Goal: Information Seeking & Learning: Learn about a topic

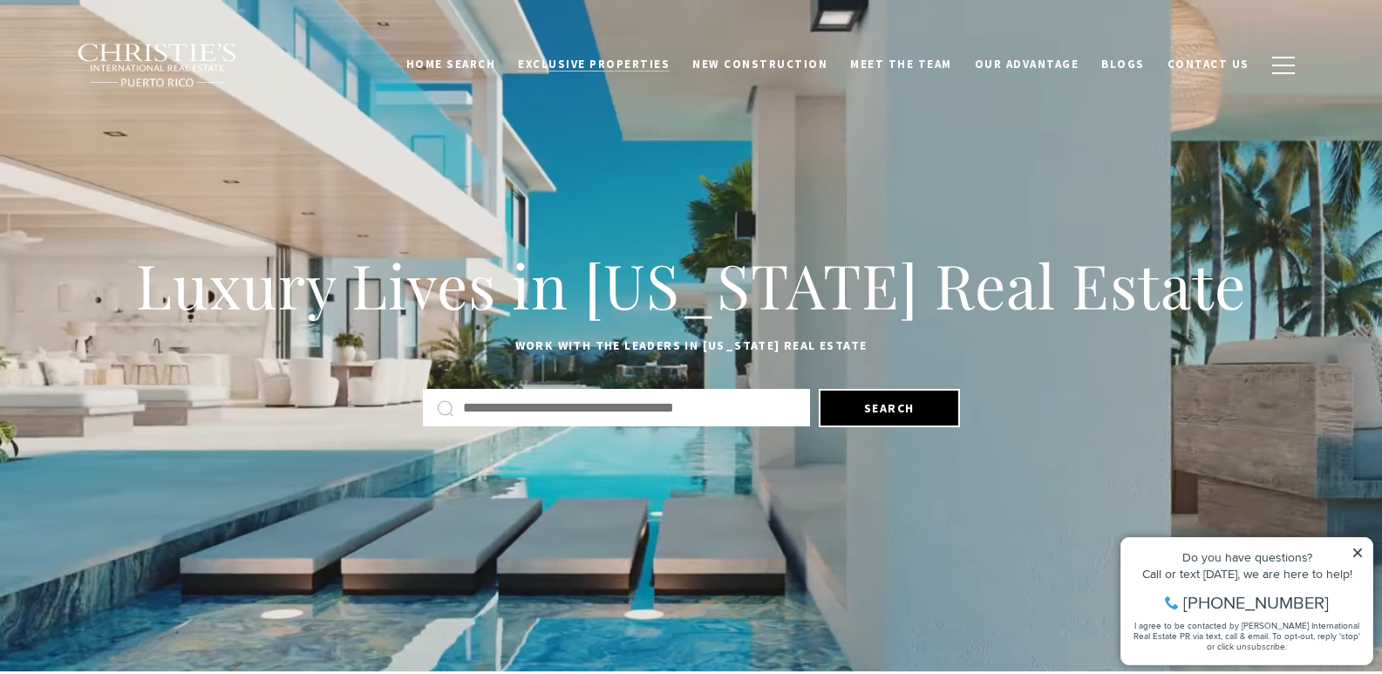
click at [564, 61] on span "Exclusive Properties" at bounding box center [594, 64] width 152 height 15
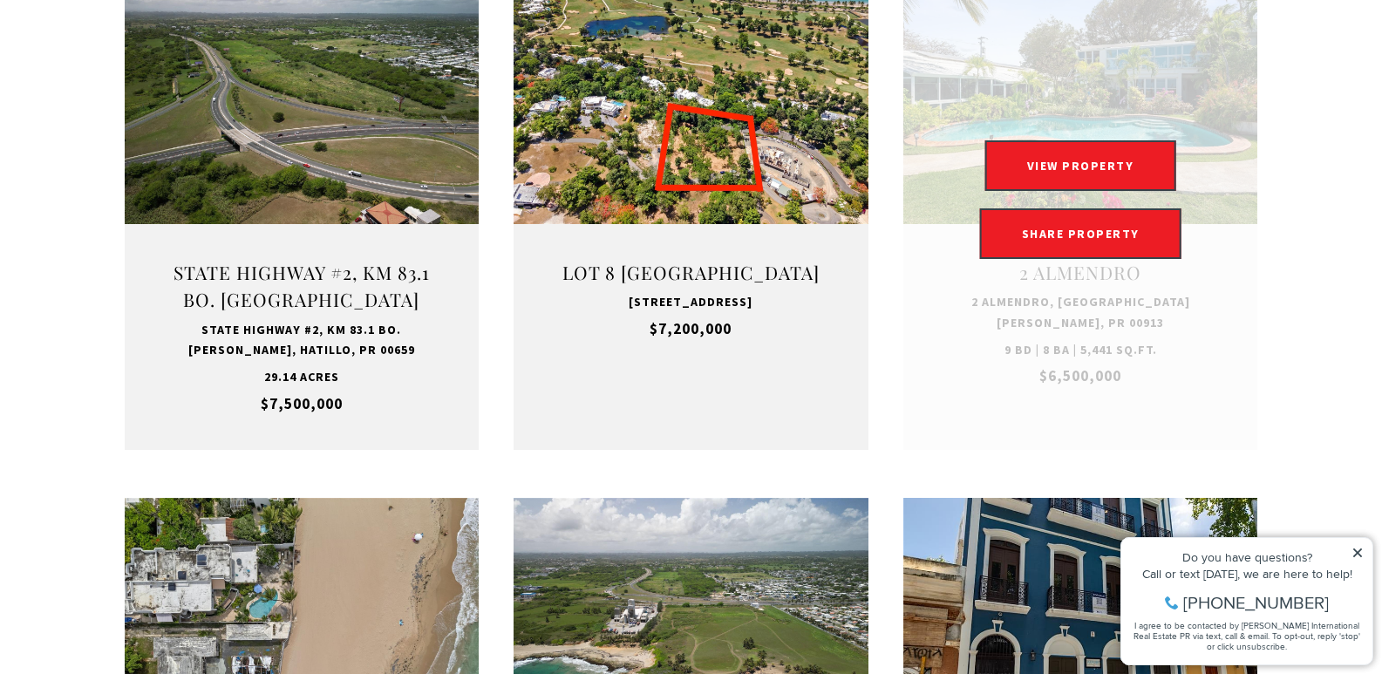
scroll to position [785, 0]
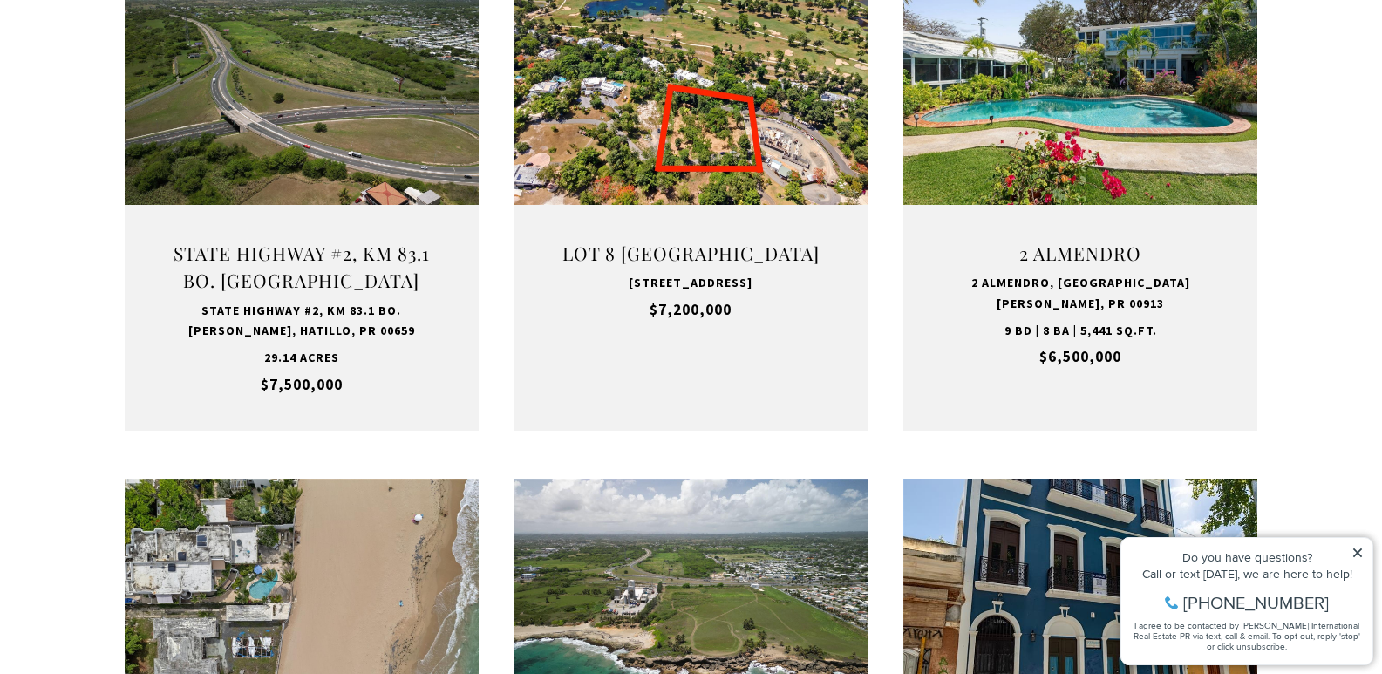
click at [1362, 556] on icon at bounding box center [1358, 553] width 12 height 12
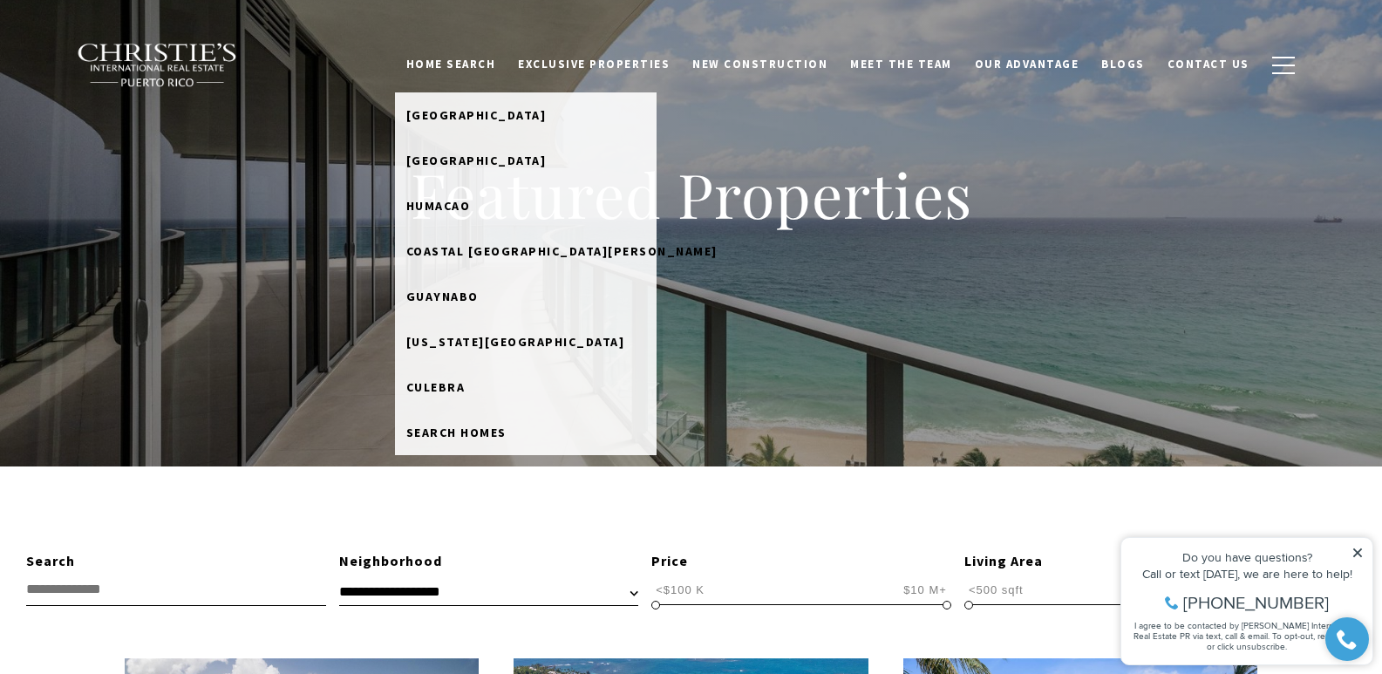
scroll to position [87, 0]
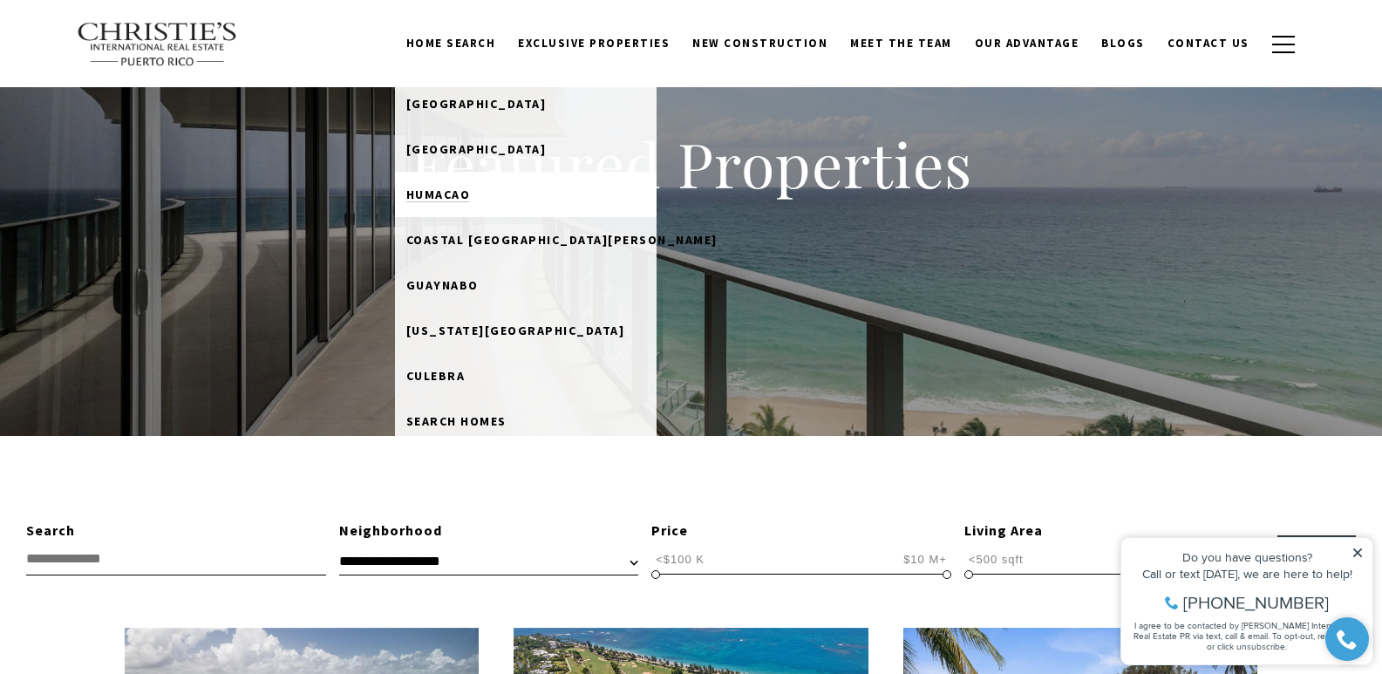
click at [471, 189] on span "Humacao" at bounding box center [438, 195] width 65 height 16
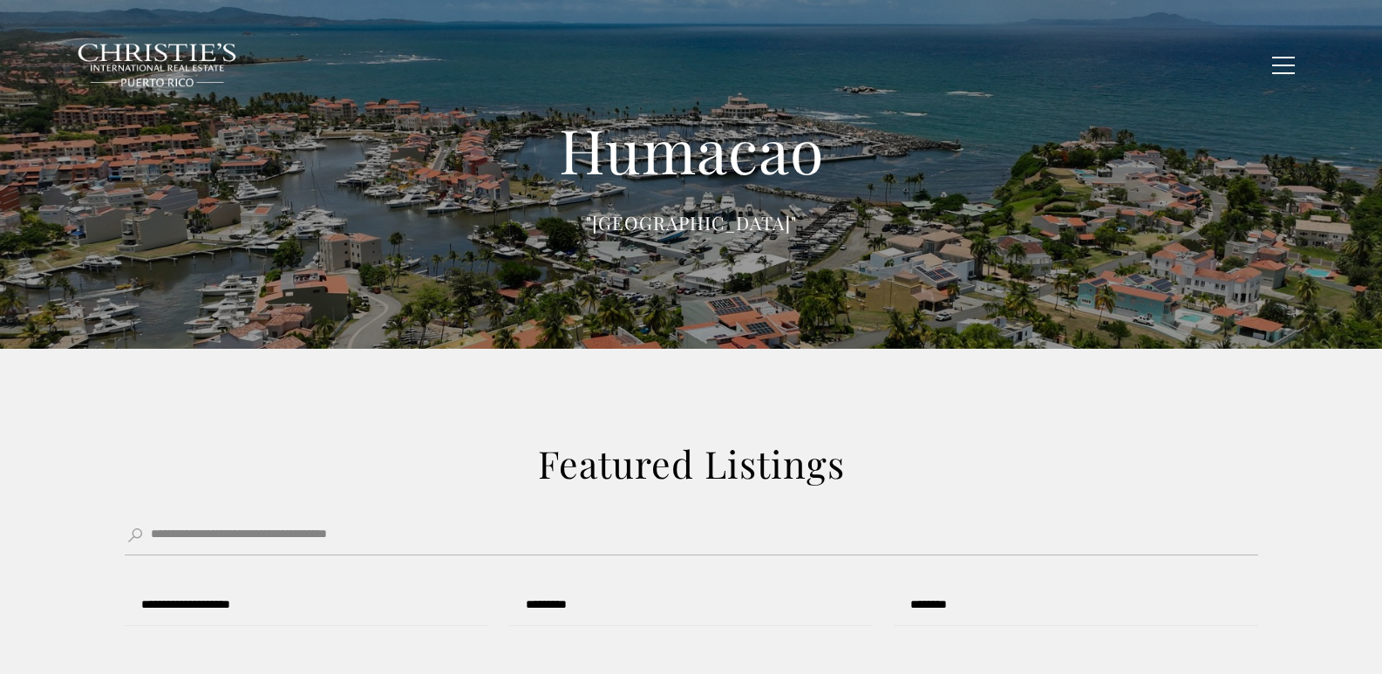
type input "******"
type input "*********"
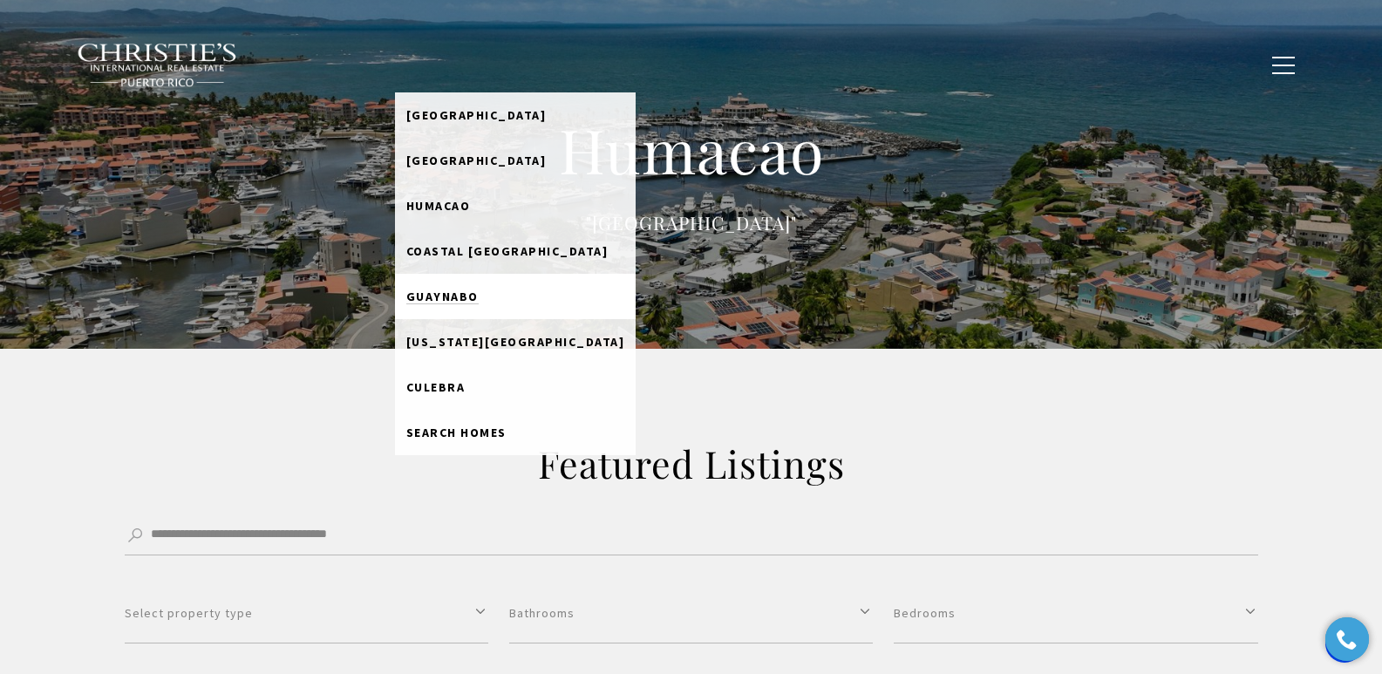
click at [479, 290] on span "Guaynabo" at bounding box center [442, 297] width 72 height 16
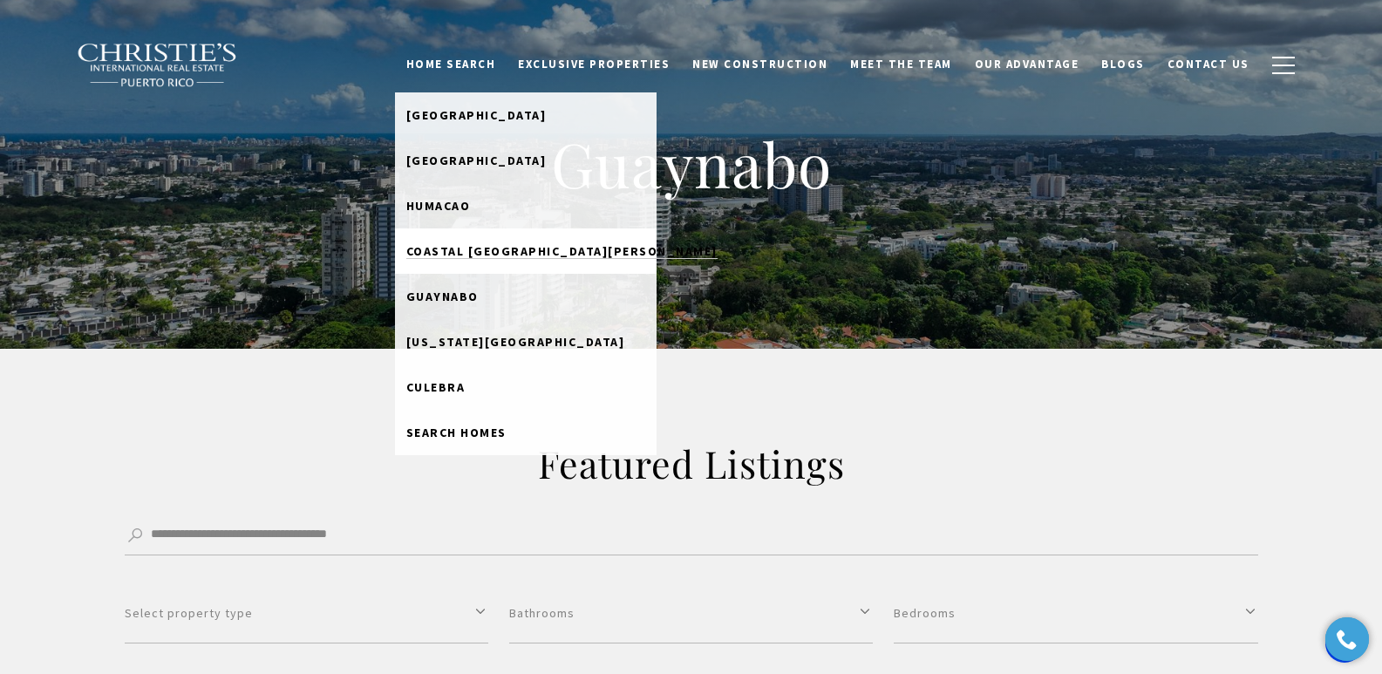
click at [480, 250] on span "Coastal [GEOGRAPHIC_DATA][PERSON_NAME]" at bounding box center [561, 251] width 311 height 16
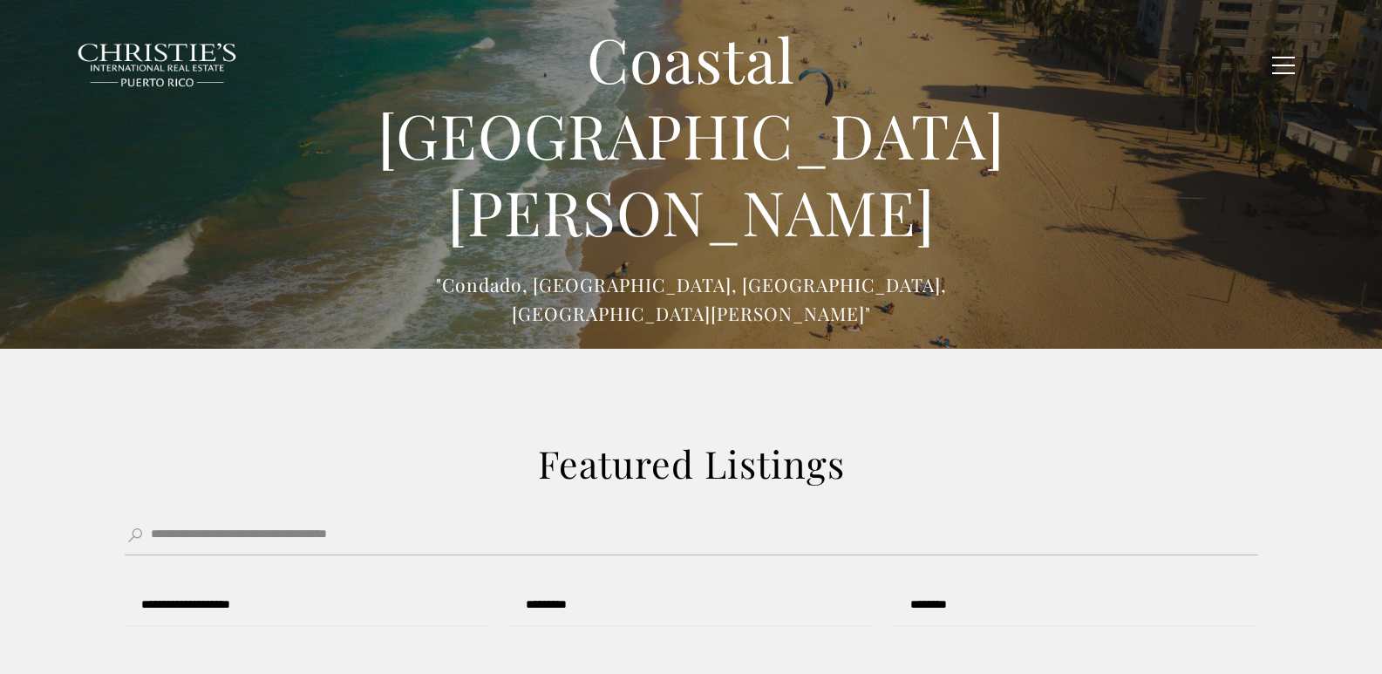
type input "******"
type input "*********"
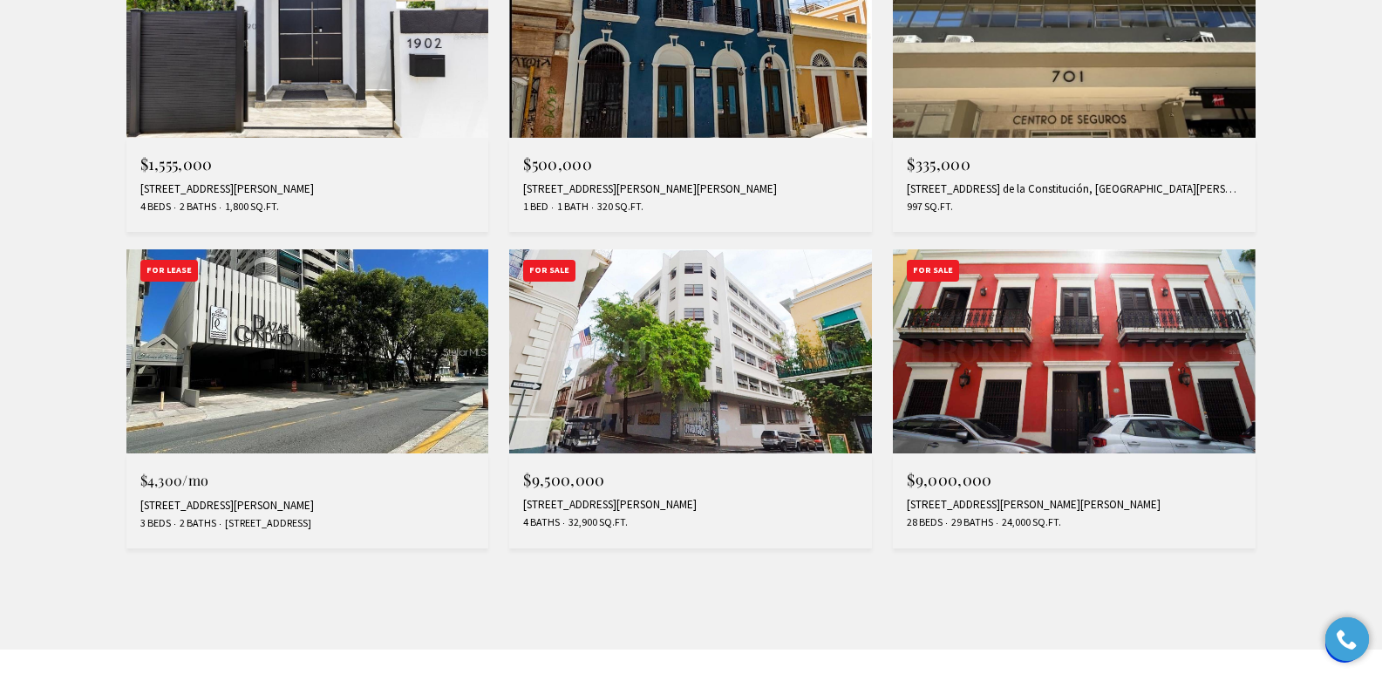
scroll to position [1483, 0]
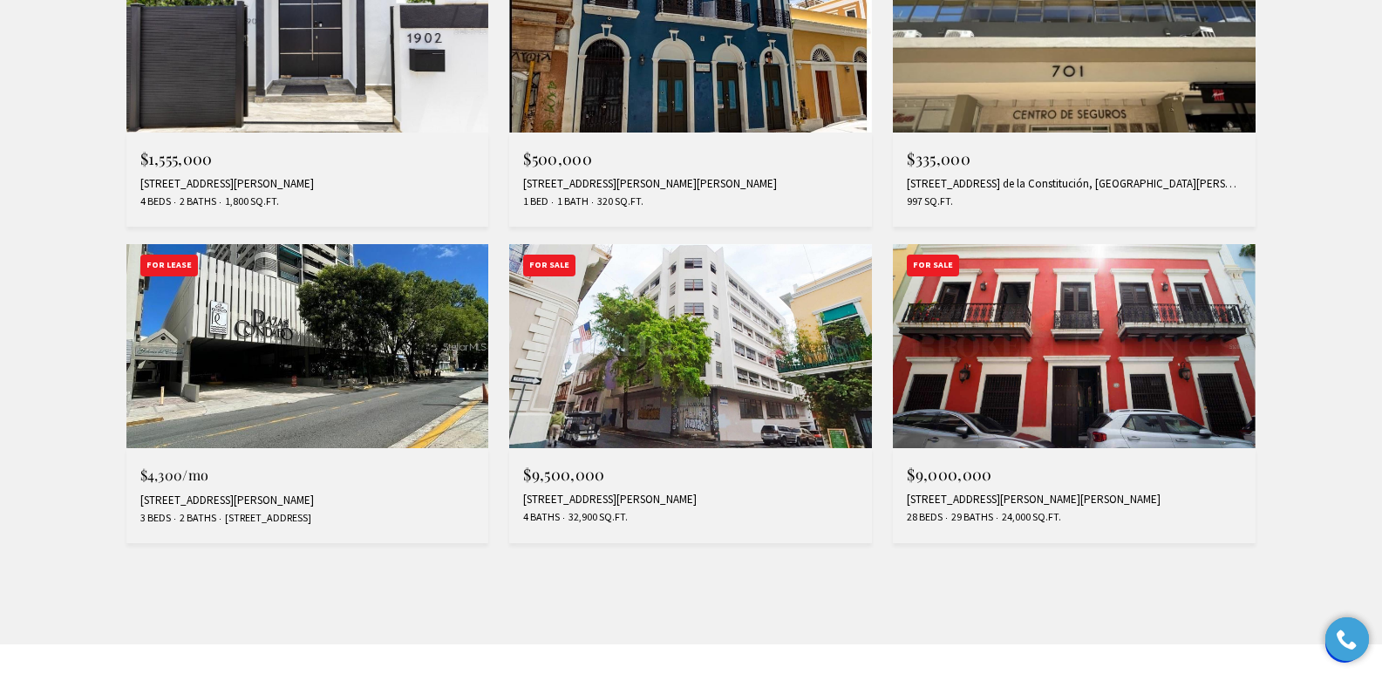
click at [361, 321] on img at bounding box center [307, 346] width 363 height 204
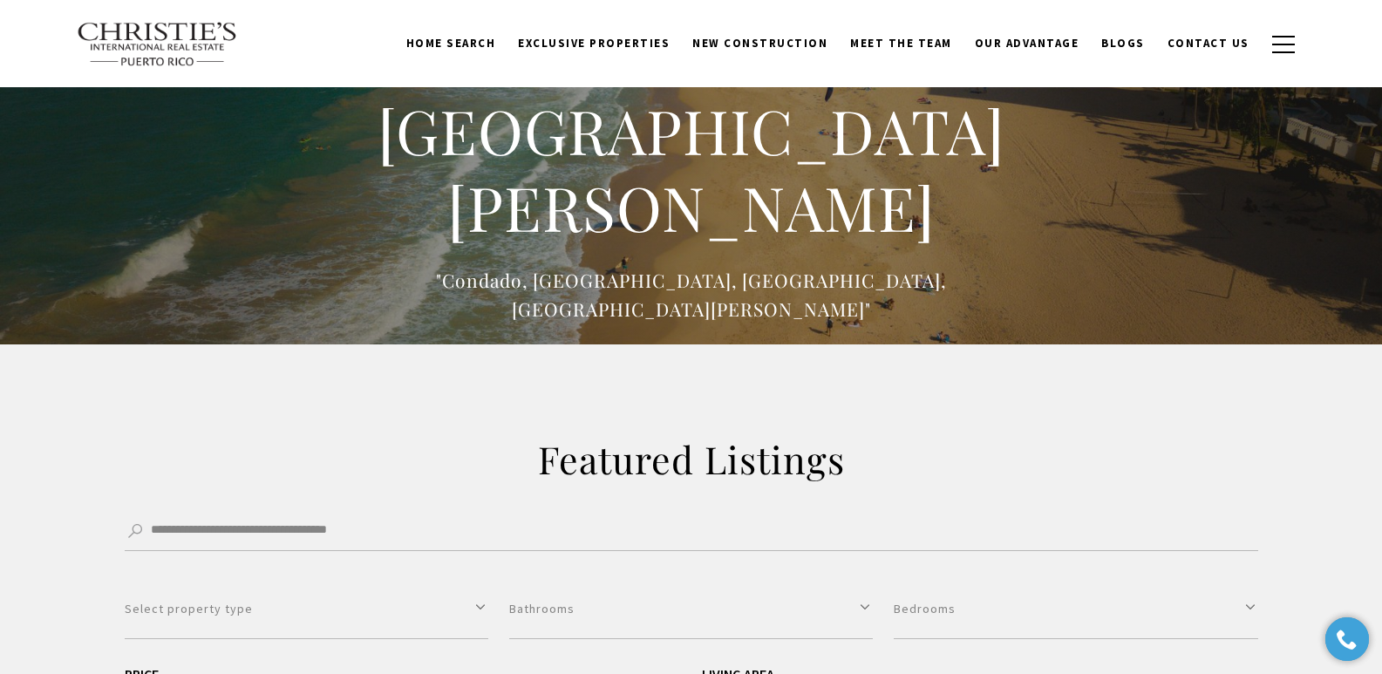
scroll to position [0, 0]
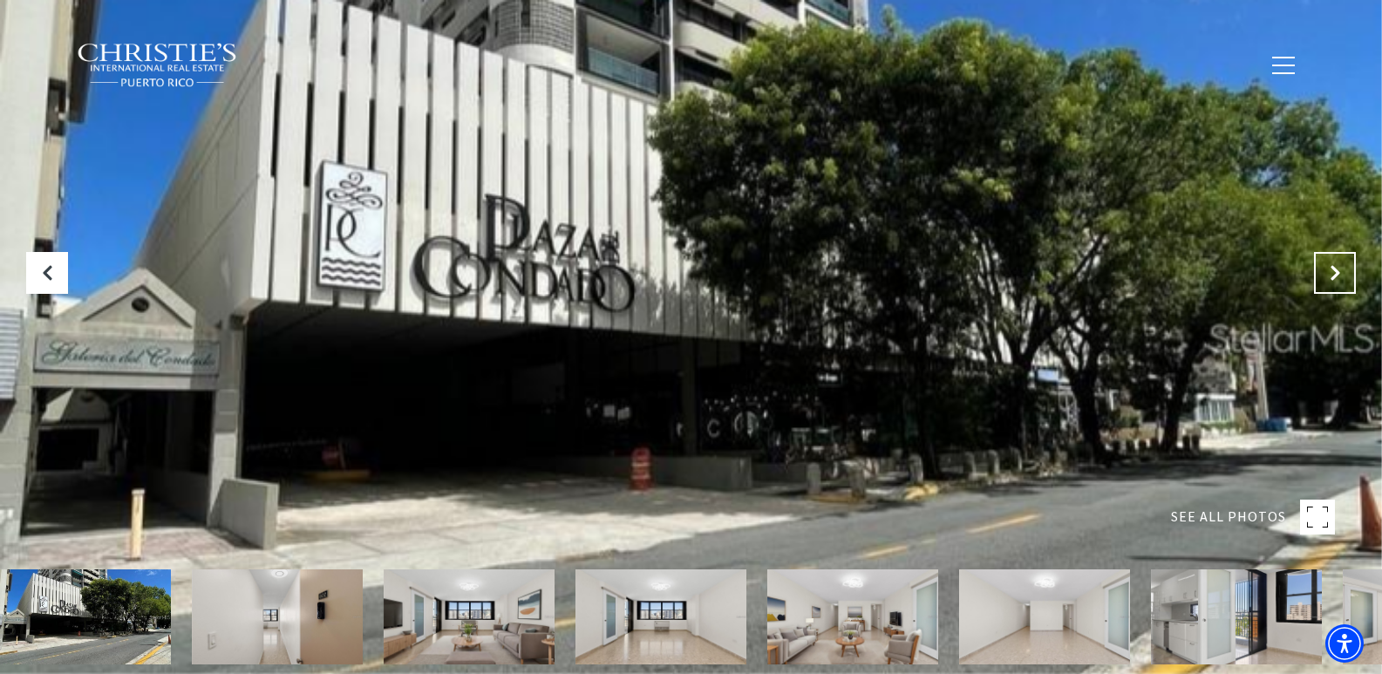
click at [1334, 271] on icon at bounding box center [1334, 272] width 17 height 17
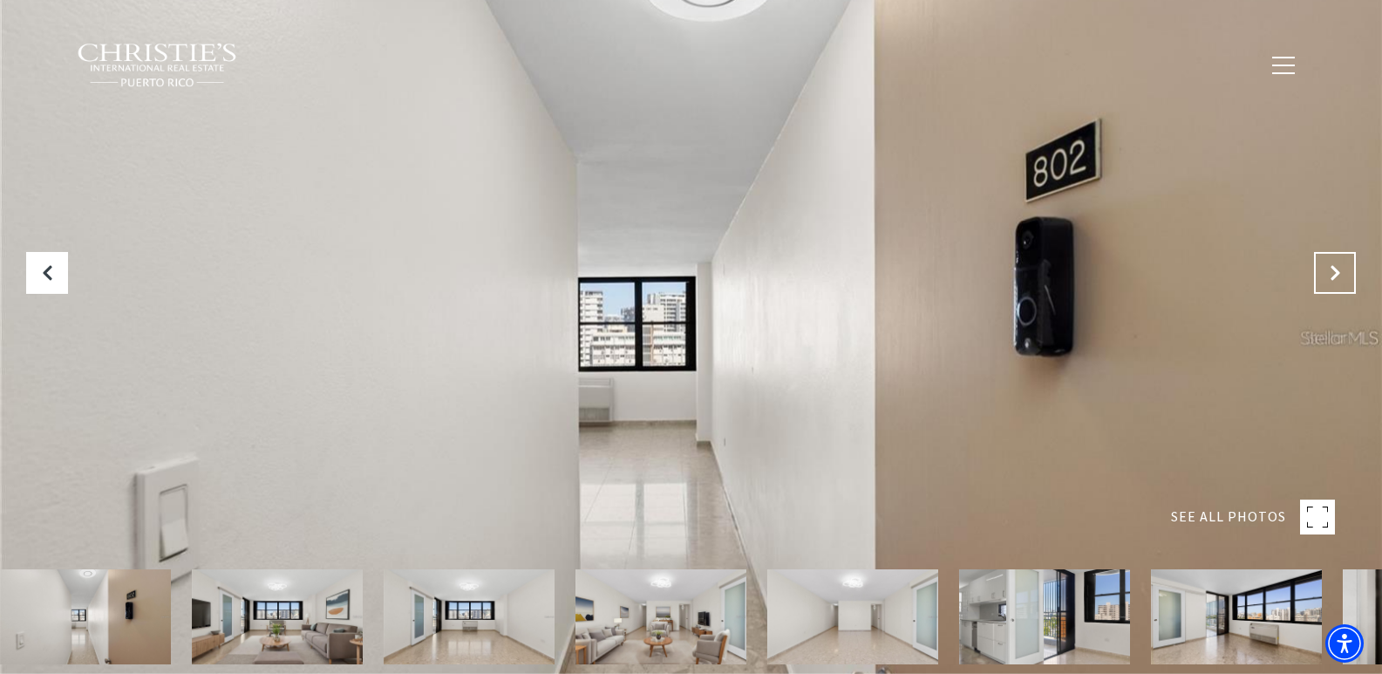
click at [1334, 271] on icon "Next Slide" at bounding box center [1334, 272] width 17 height 17
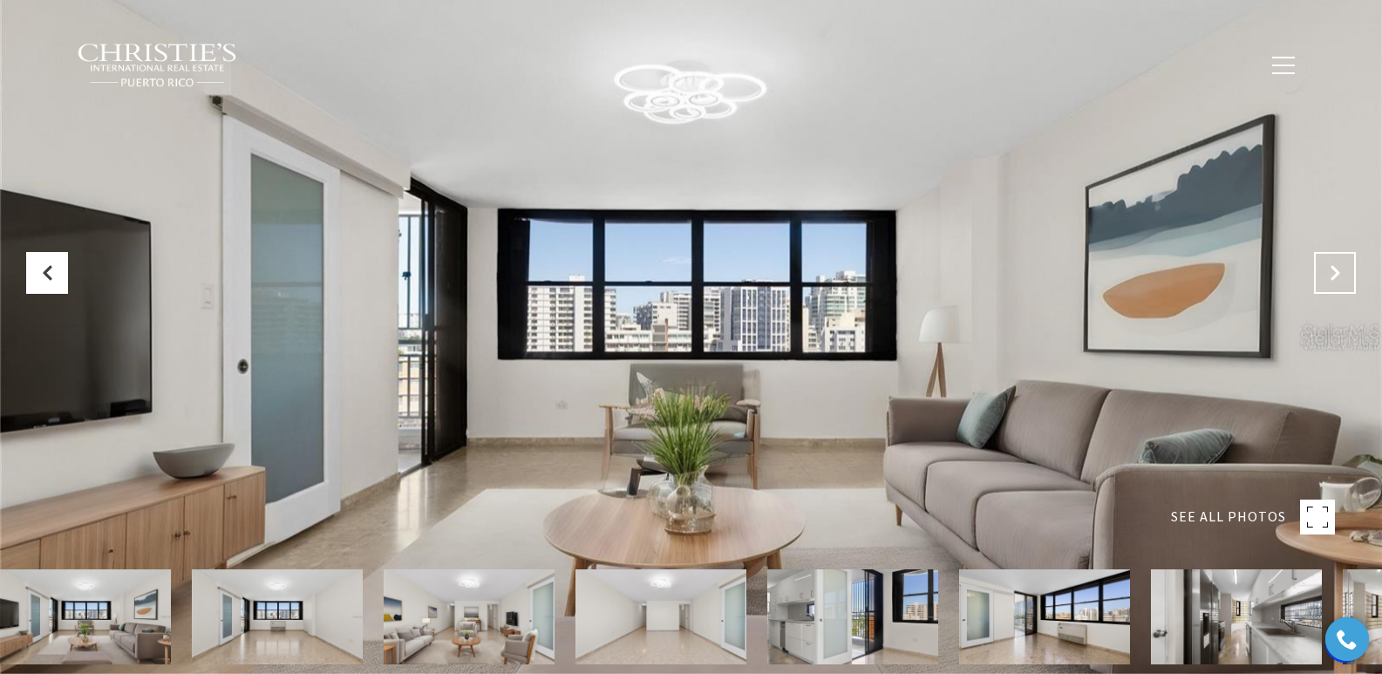
click at [1334, 271] on icon "Next Slide" at bounding box center [1334, 272] width 17 height 17
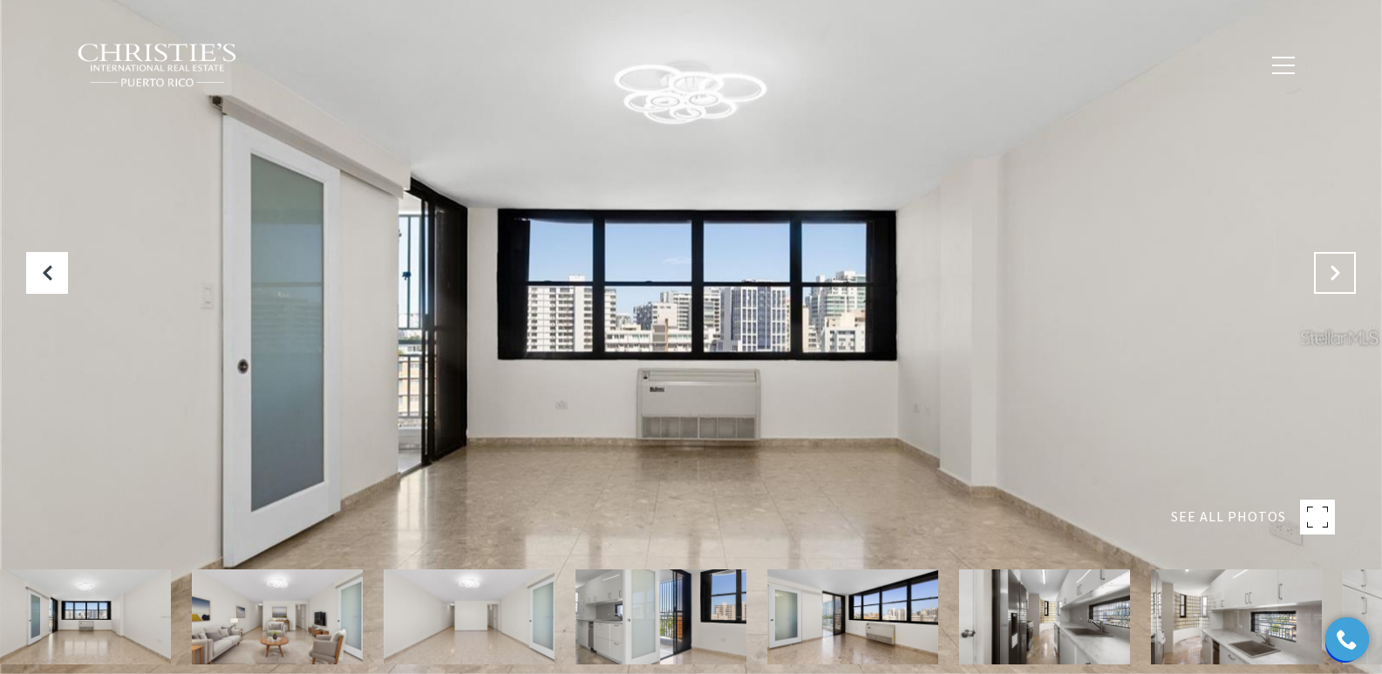
click at [1334, 271] on icon "Next Slide" at bounding box center [1334, 272] width 17 height 17
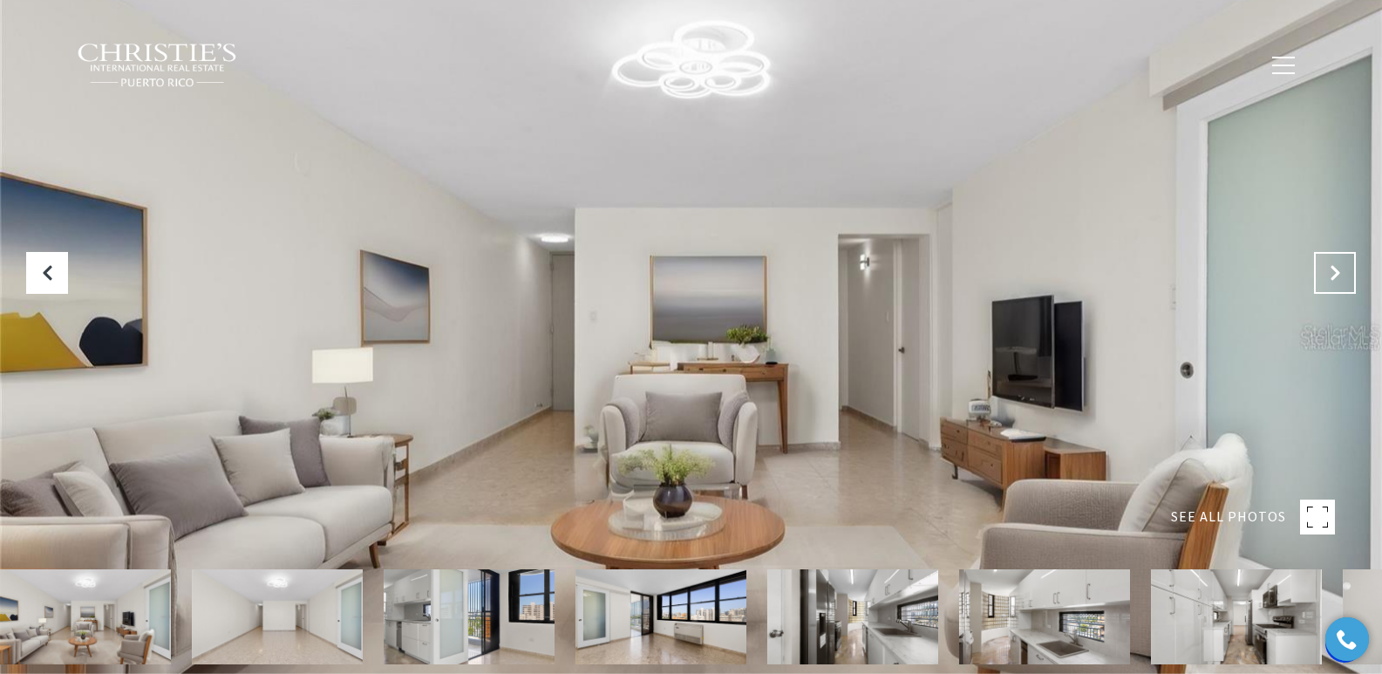
click at [1334, 271] on icon "Next Slide" at bounding box center [1334, 272] width 17 height 17
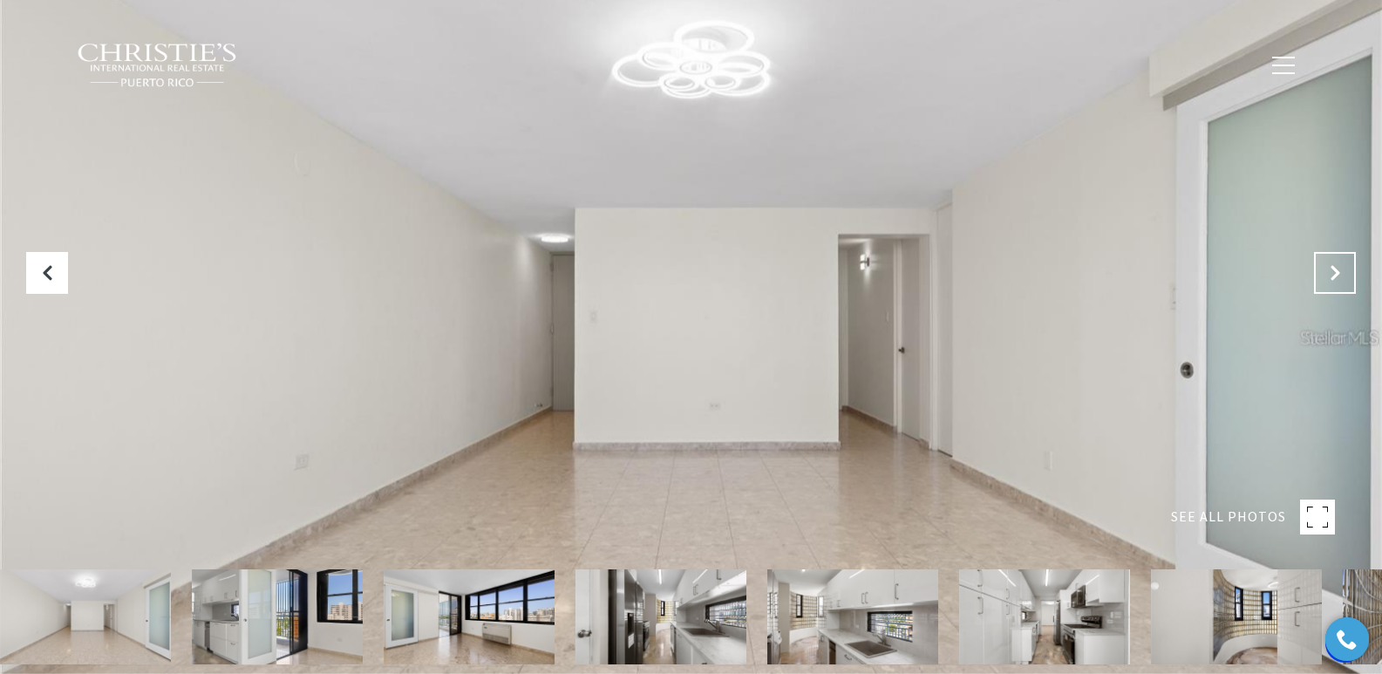
click at [1334, 271] on icon "Next Slide" at bounding box center [1334, 272] width 17 height 17
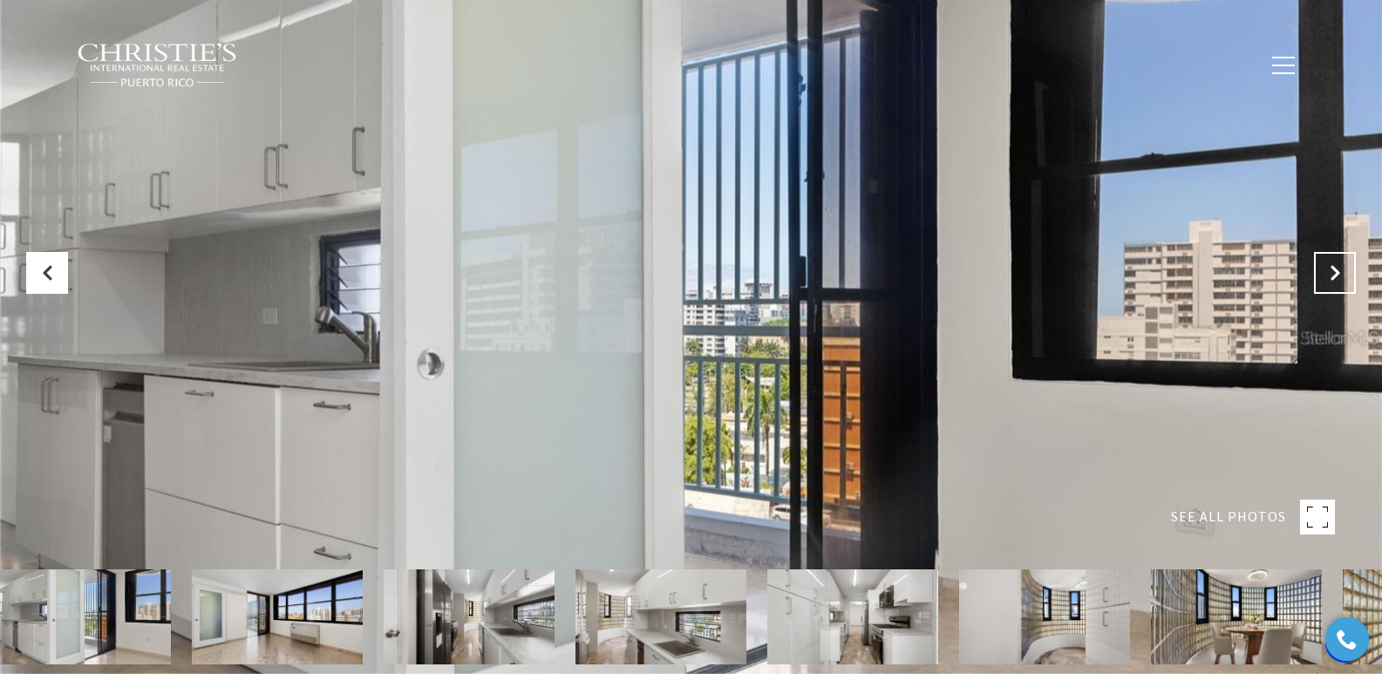
click at [1334, 271] on icon "Next Slide" at bounding box center [1334, 272] width 17 height 17
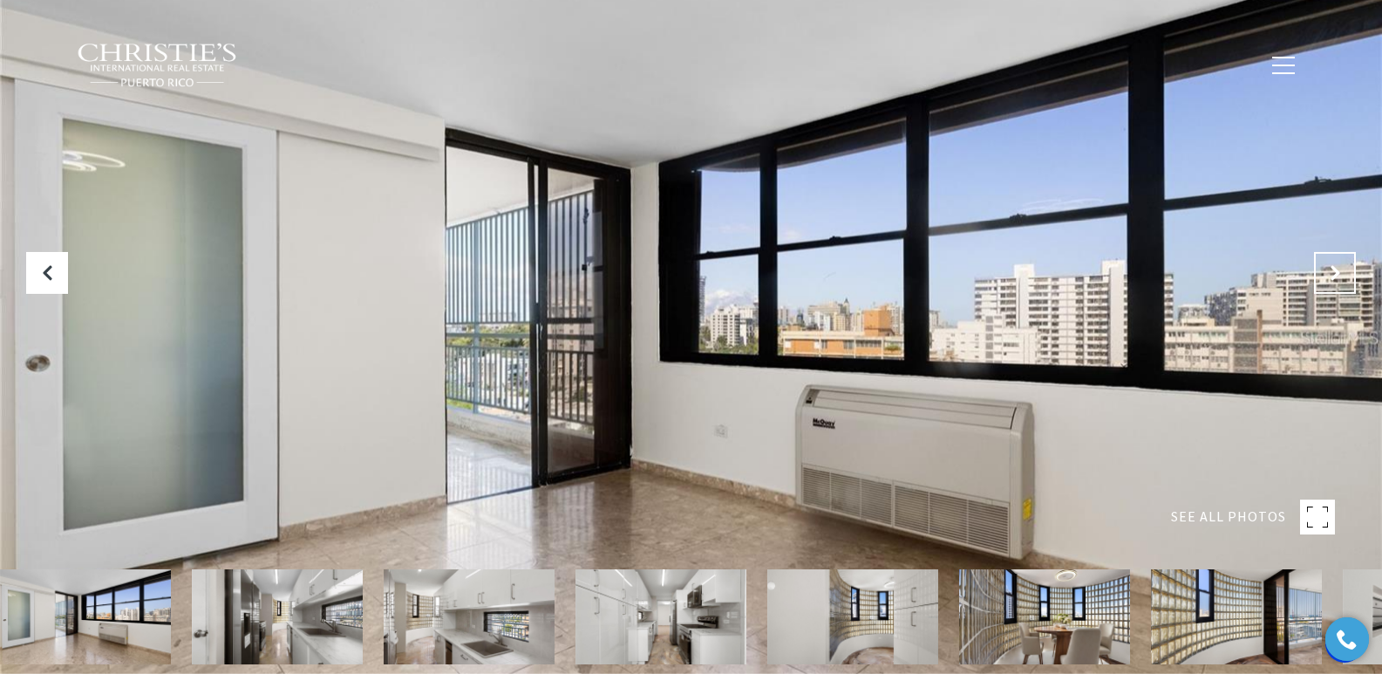
click at [1334, 271] on icon "Next Slide" at bounding box center [1334, 272] width 17 height 17
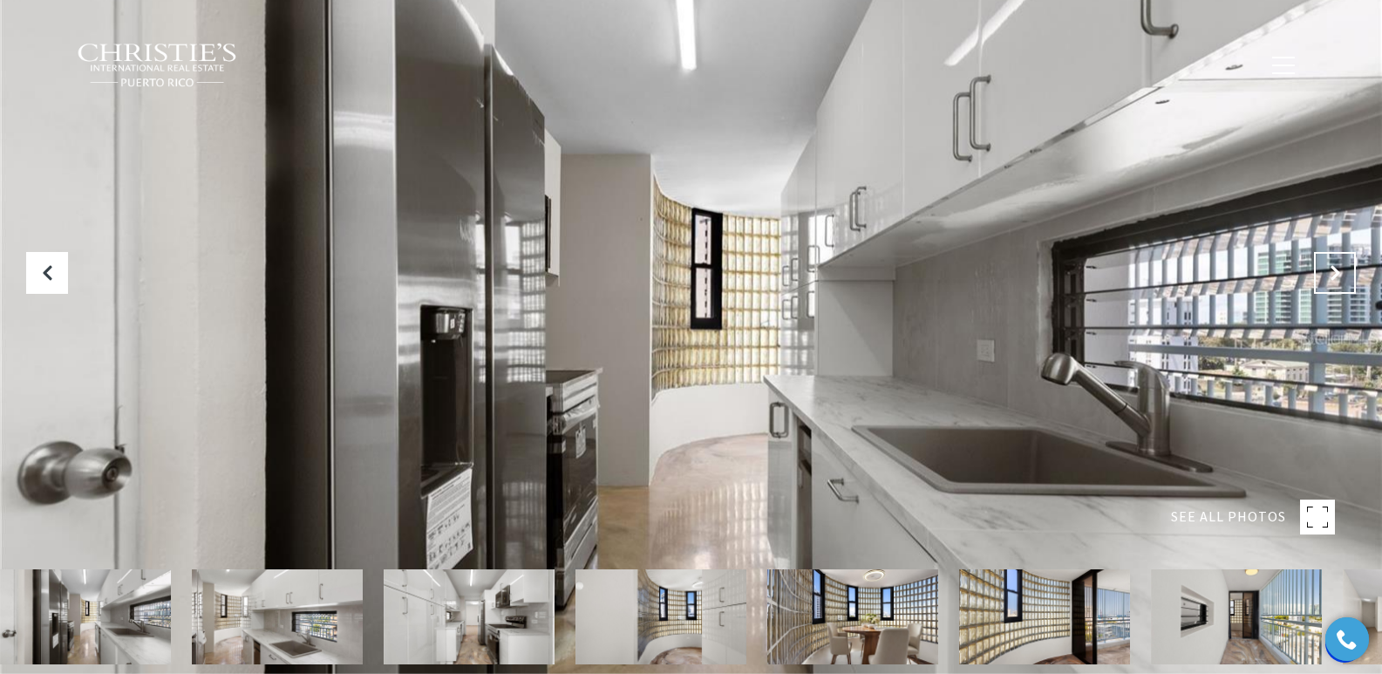
click at [1334, 271] on icon "Next Slide" at bounding box center [1334, 272] width 17 height 17
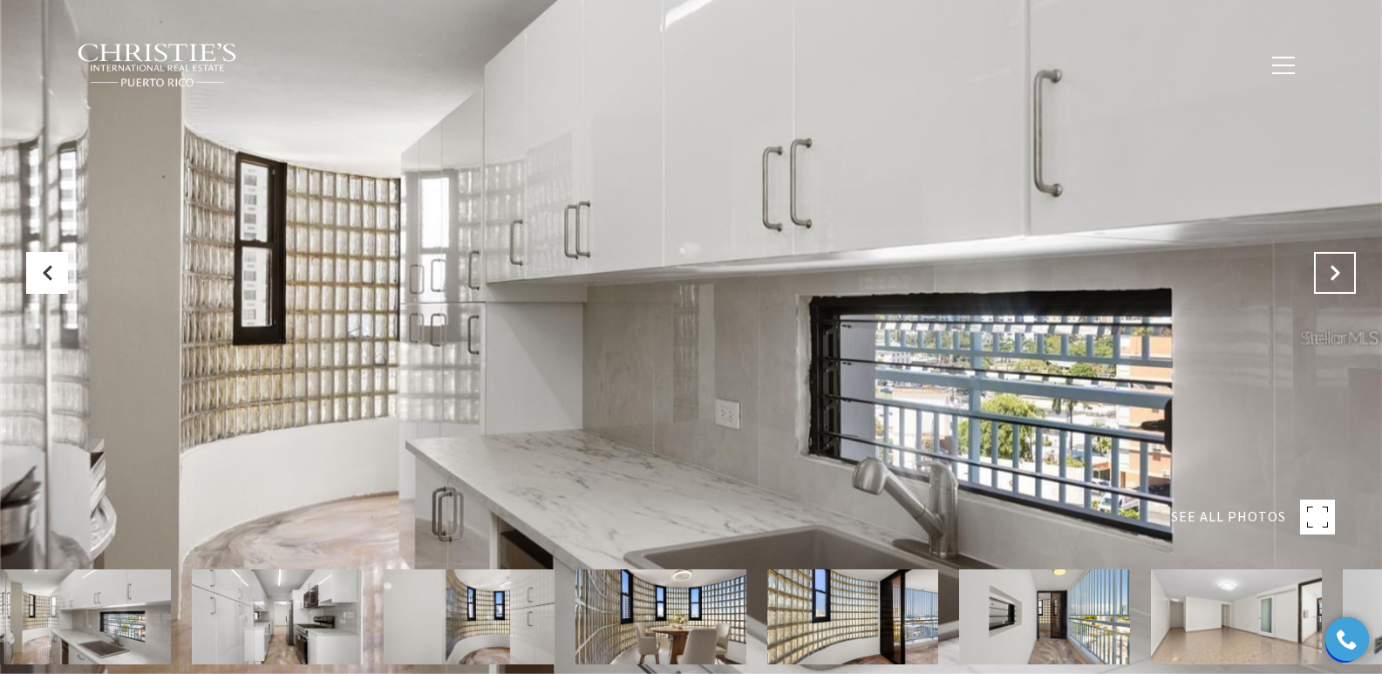
click at [1334, 271] on icon "Next Slide" at bounding box center [1334, 272] width 17 height 17
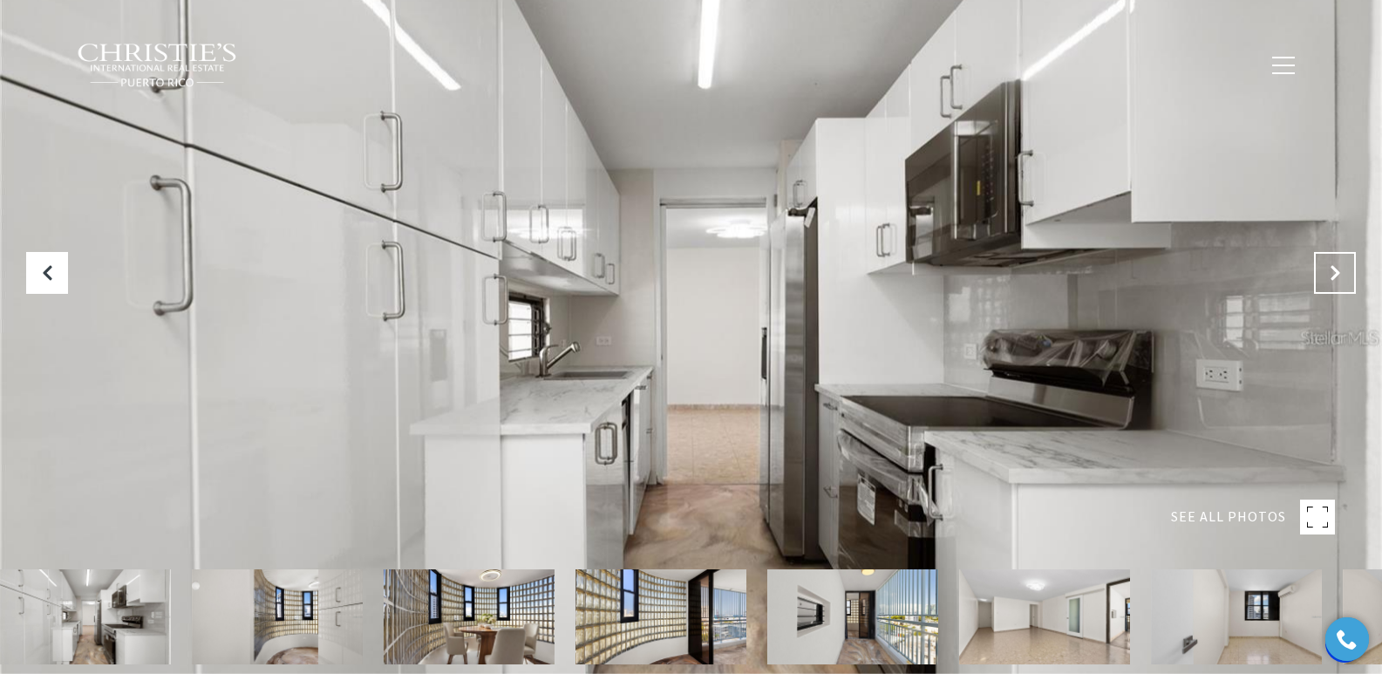
click at [1334, 271] on icon "Next Slide" at bounding box center [1334, 272] width 17 height 17
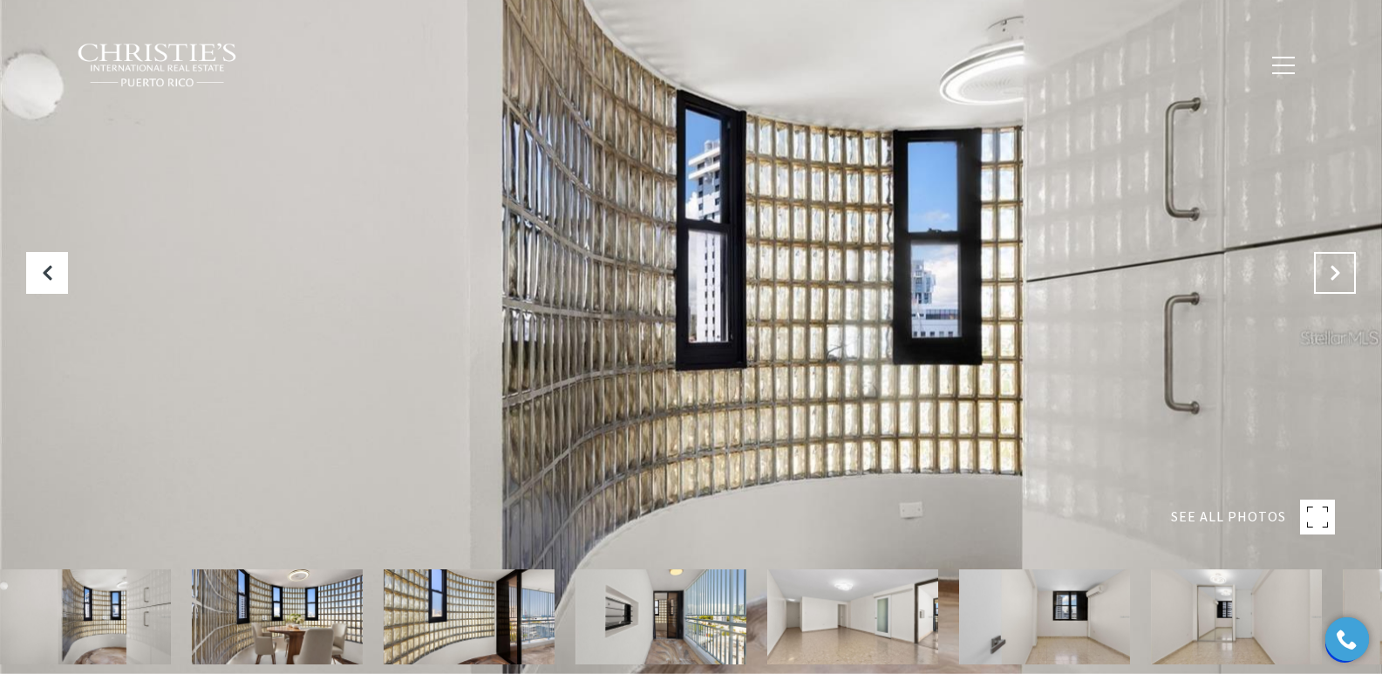
click at [1334, 271] on icon "Next Slide" at bounding box center [1334, 272] width 17 height 17
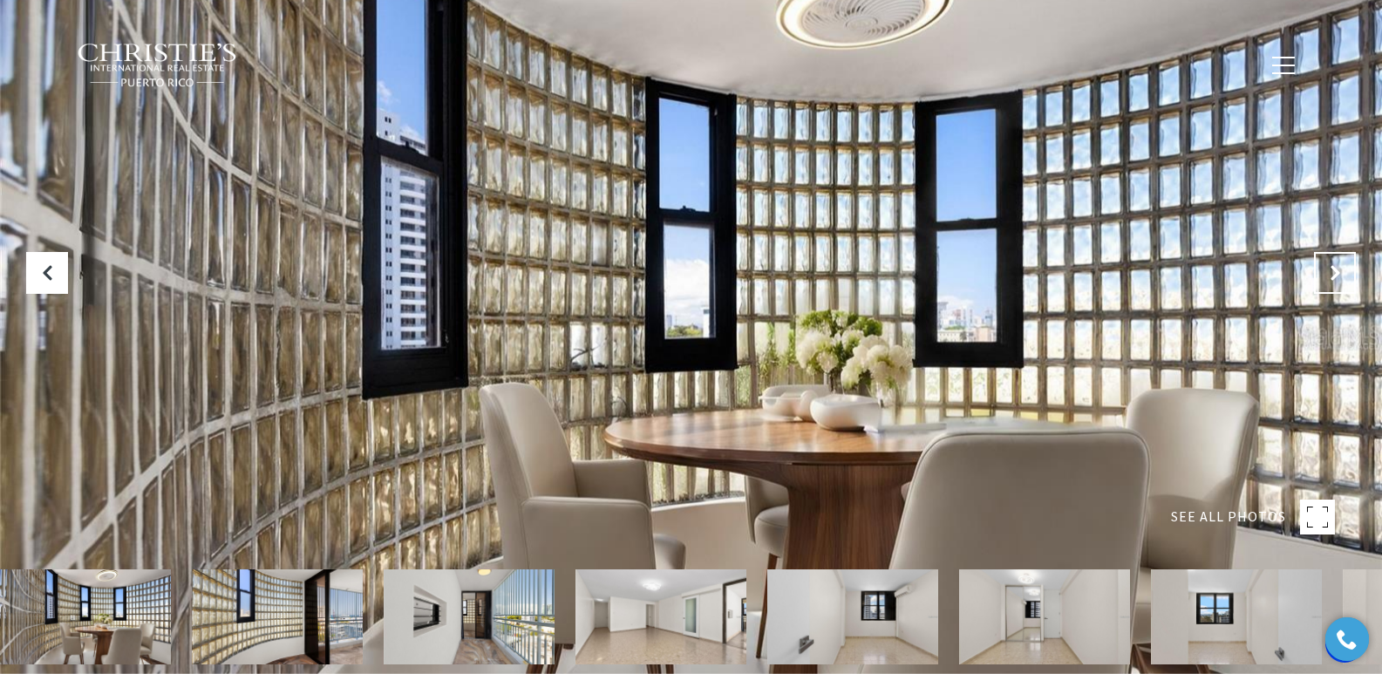
click at [1334, 271] on icon "Next Slide" at bounding box center [1334, 272] width 17 height 17
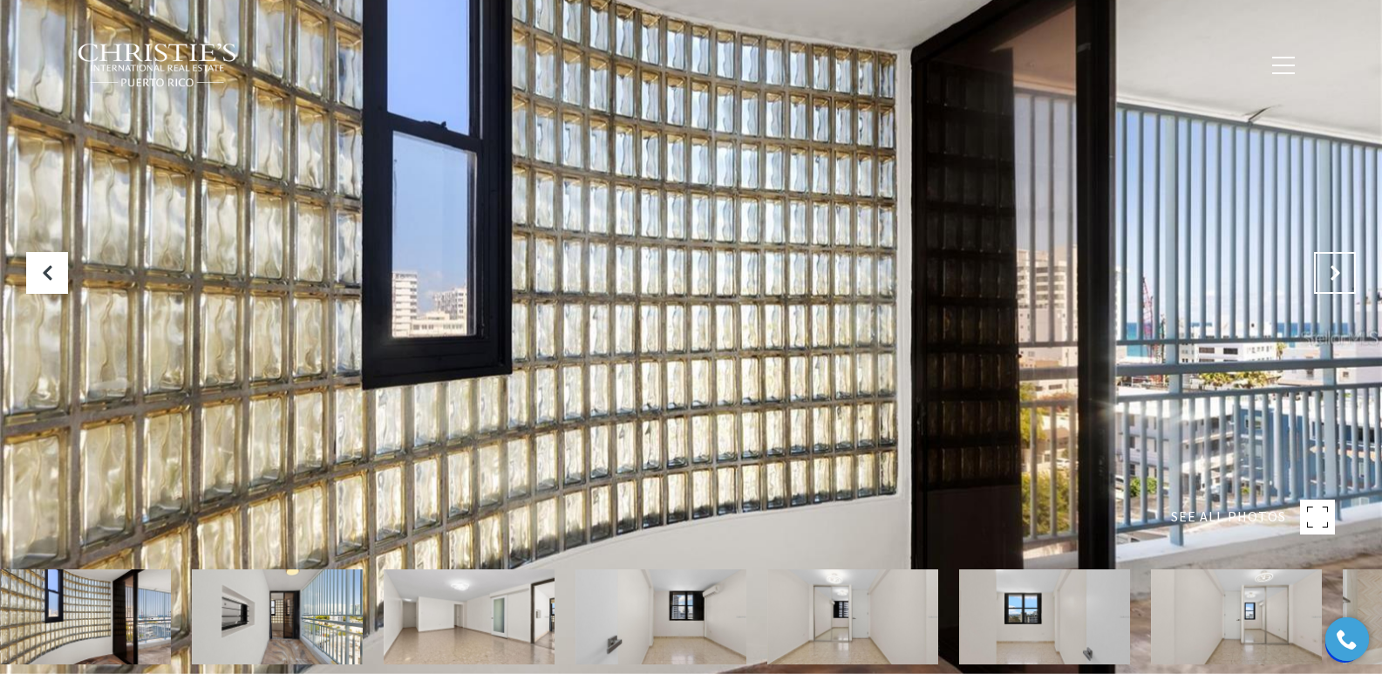
click at [1334, 271] on icon "Next Slide" at bounding box center [1334, 272] width 17 height 17
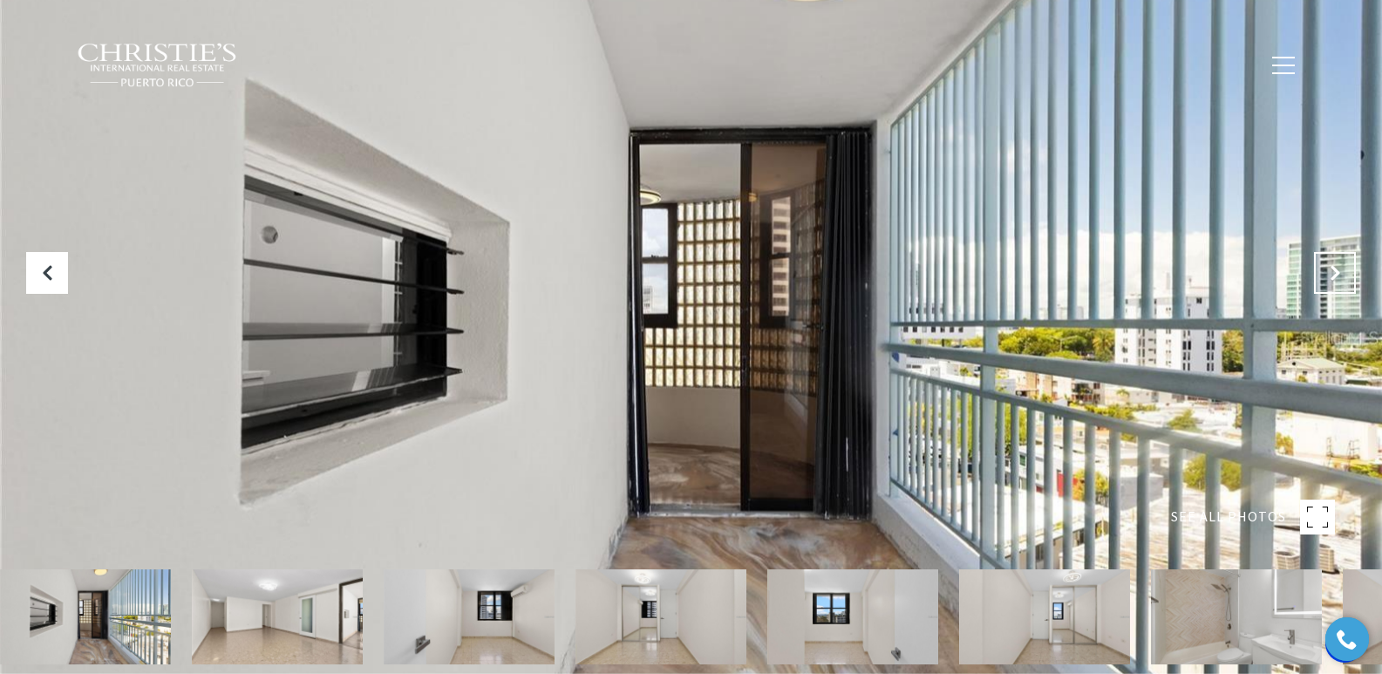
click at [1334, 271] on icon "Next Slide" at bounding box center [1334, 272] width 17 height 17
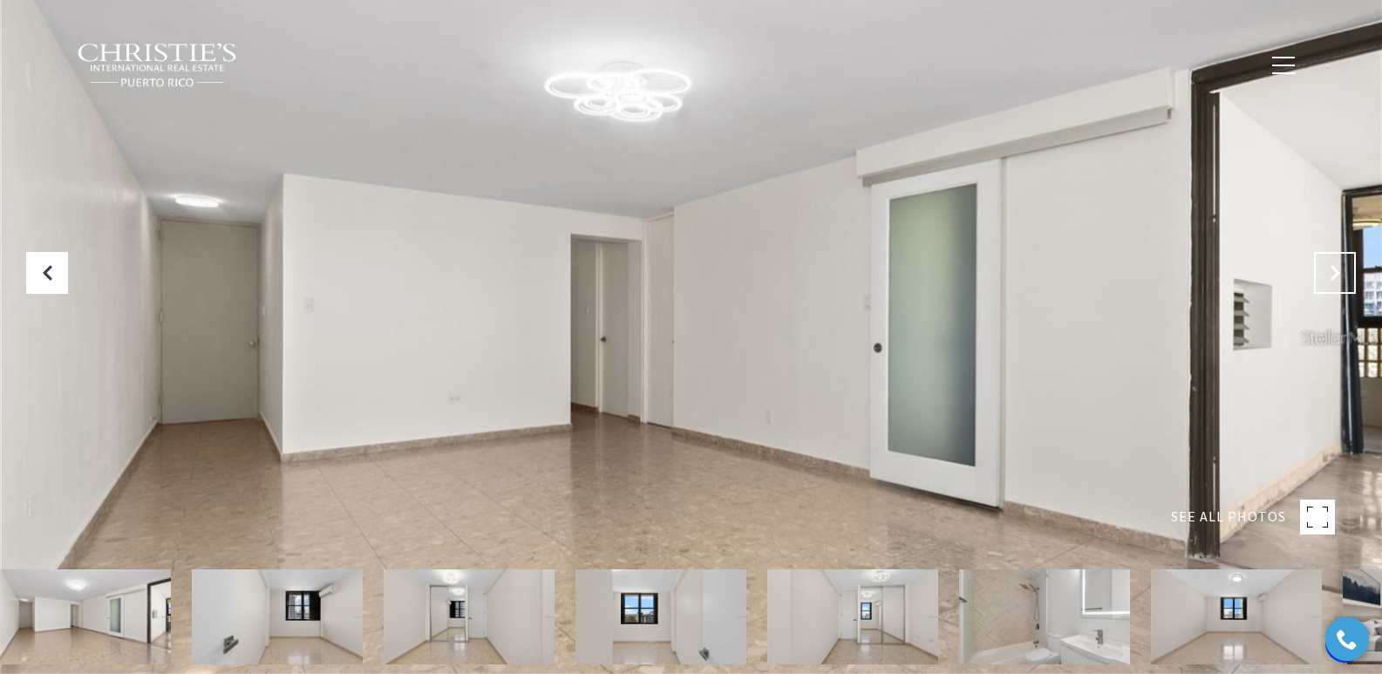
click at [1334, 271] on icon "Next Slide" at bounding box center [1334, 272] width 17 height 17
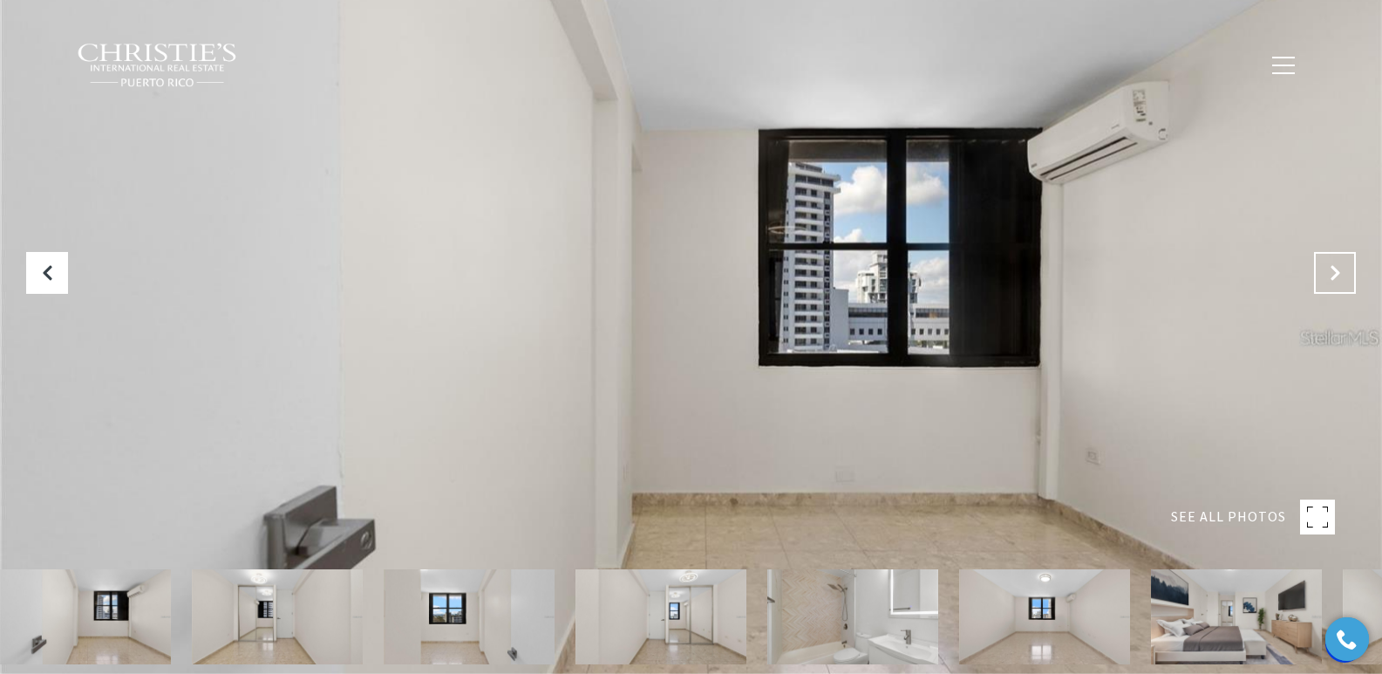
click at [1334, 271] on icon "Next Slide" at bounding box center [1334, 272] width 17 height 17
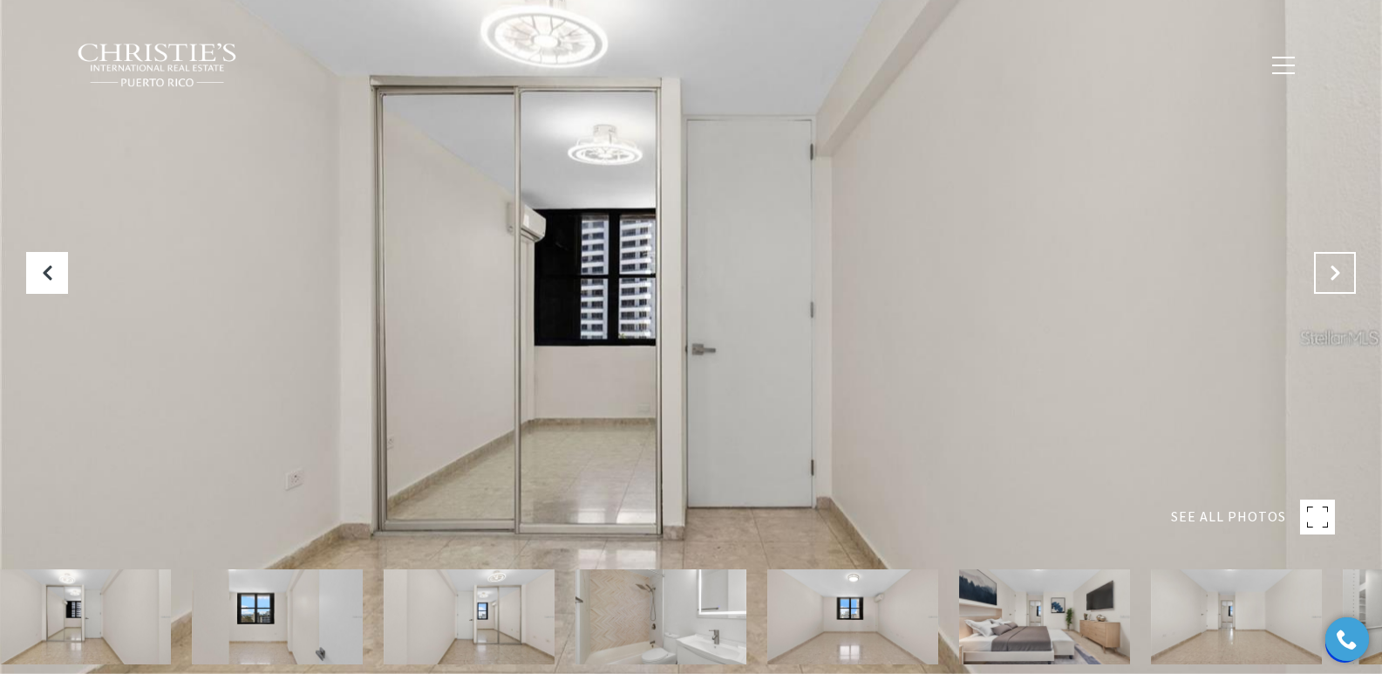
click at [1334, 269] on icon "Next Slide" at bounding box center [1334, 272] width 17 height 17
